Goal: Task Accomplishment & Management: Use online tool/utility

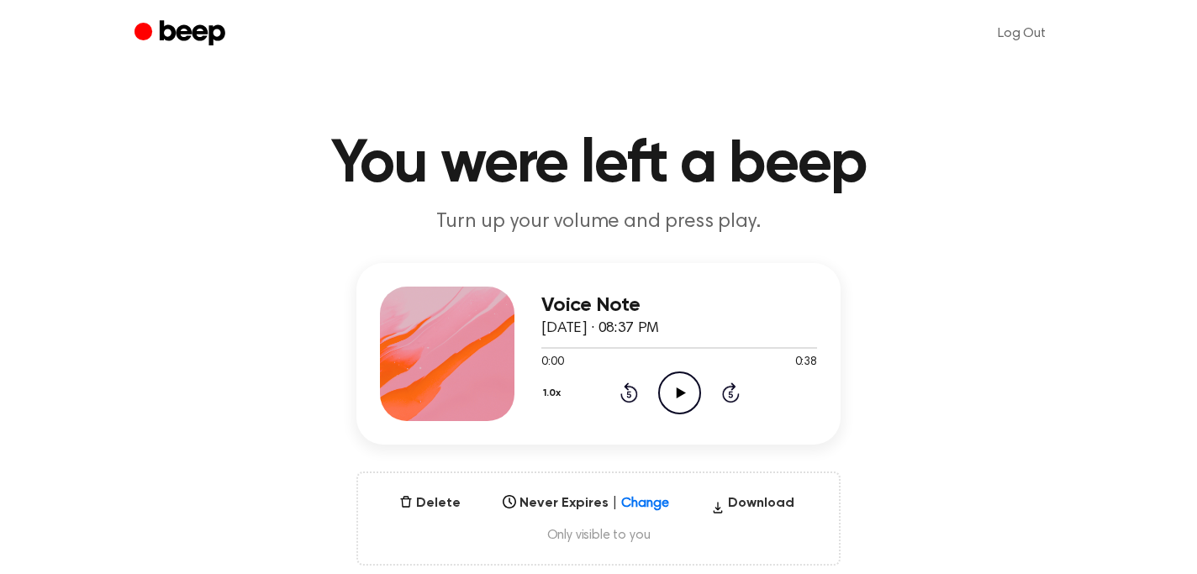
click at [678, 392] on icon at bounding box center [680, 393] width 9 height 11
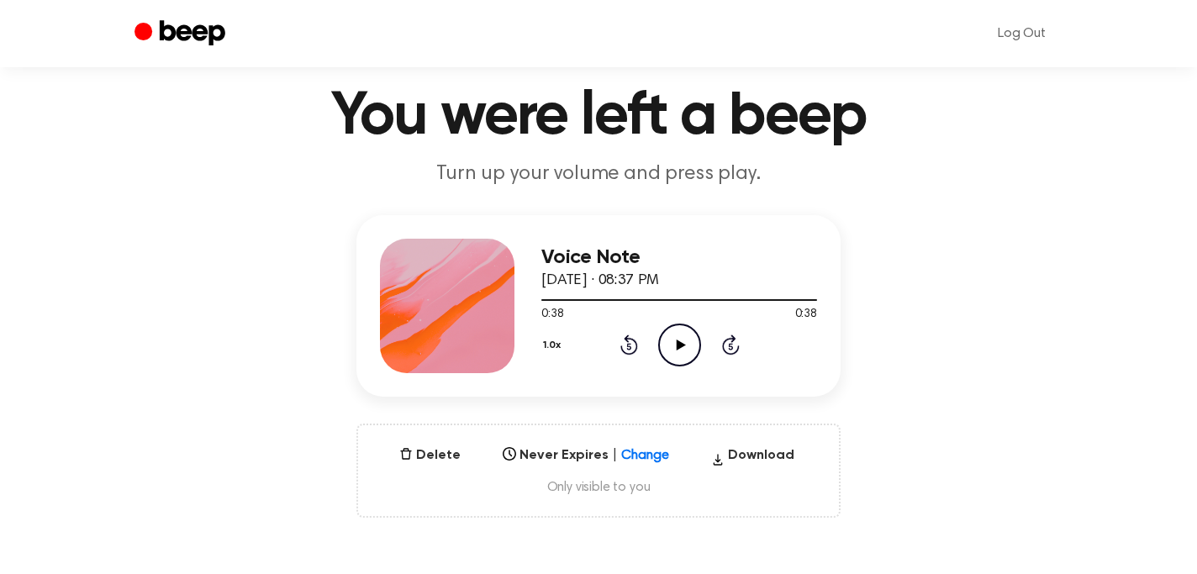
scroll to position [49, 0]
click at [725, 459] on icon "button" at bounding box center [717, 458] width 13 height 25
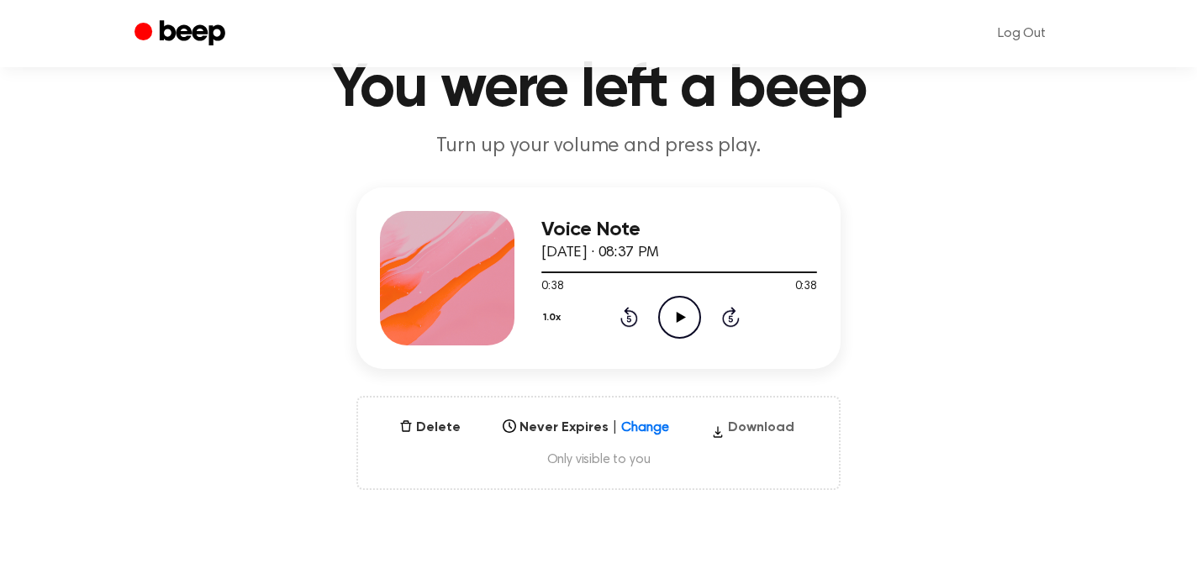
scroll to position [109, 0]
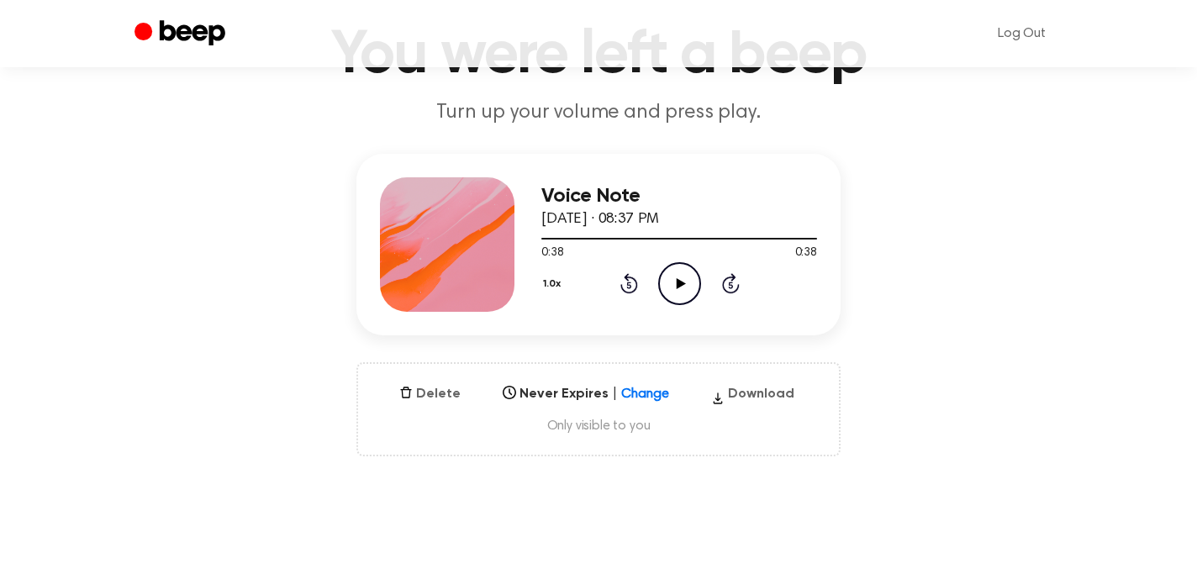
click at [413, 393] on icon "button" at bounding box center [405, 392] width 13 height 13
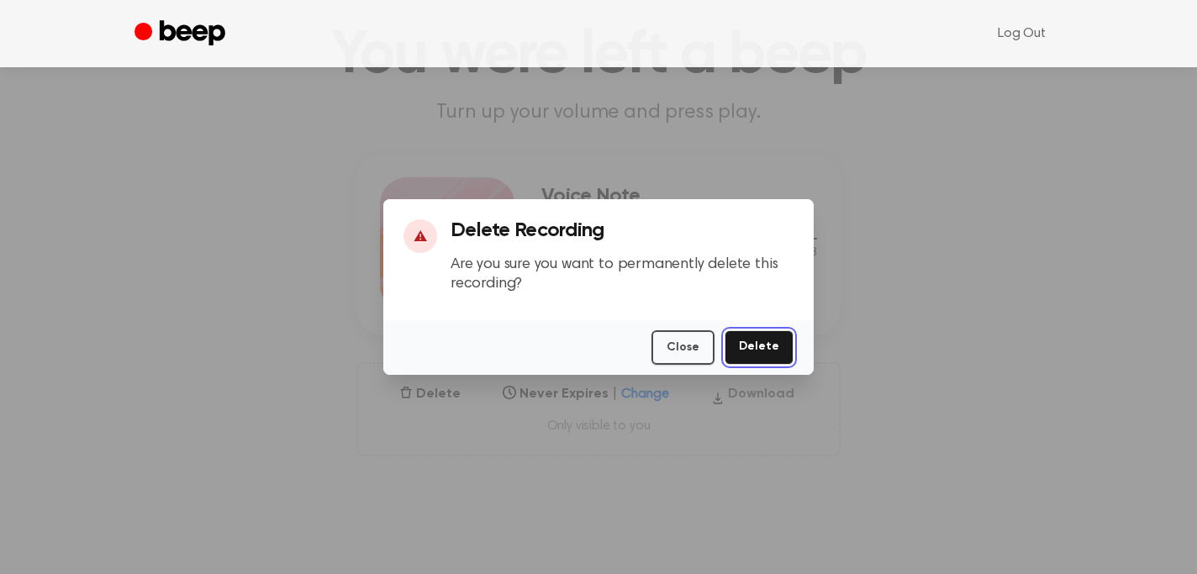
click at [770, 341] on button "Delete" at bounding box center [759, 347] width 69 height 34
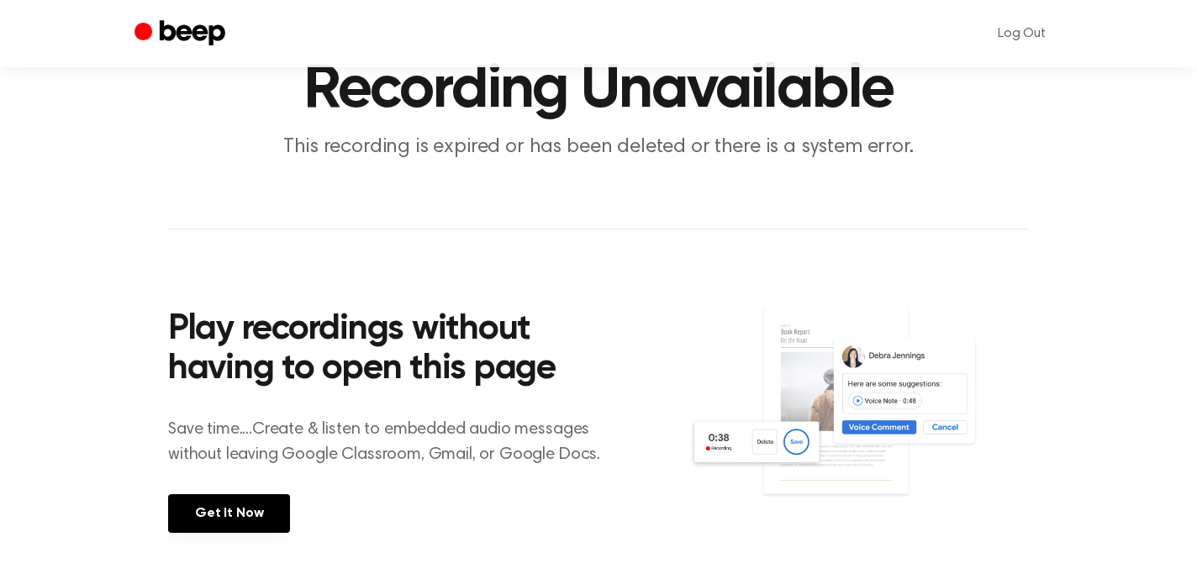
scroll to position [74, 0]
